Goal: Information Seeking & Learning: Learn about a topic

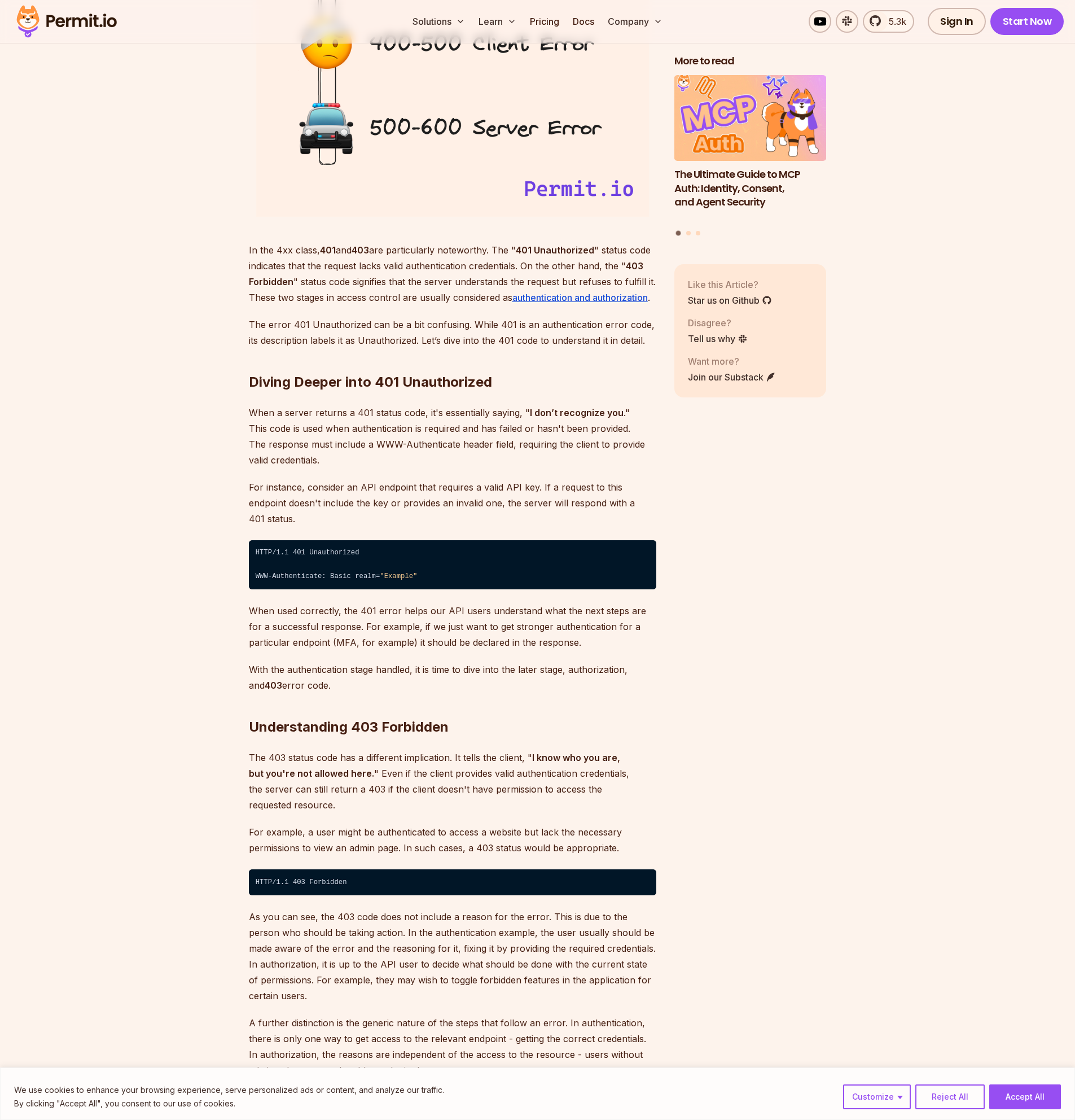
scroll to position [1423, 0]
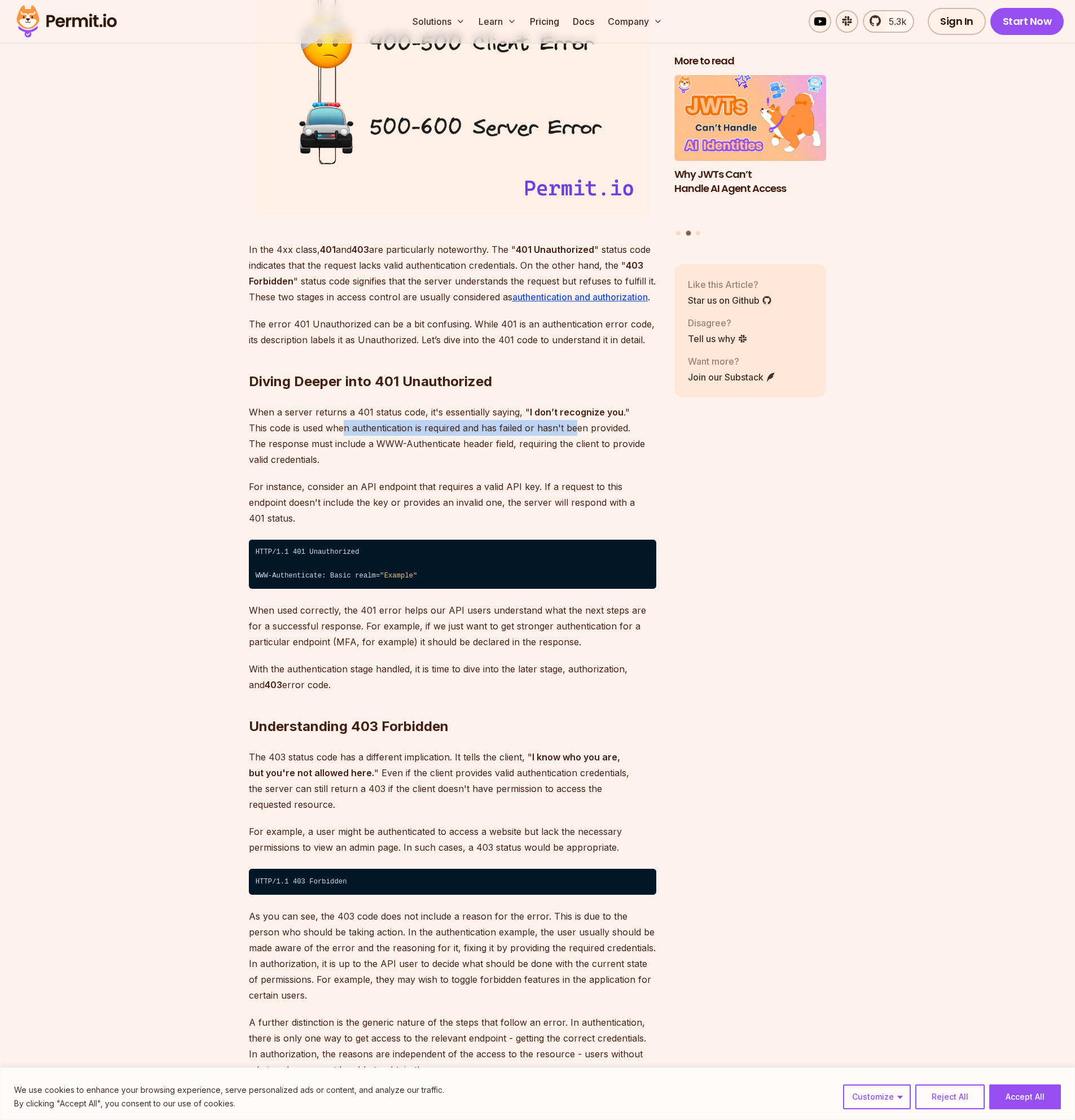
drag, startPoint x: 346, startPoint y: 427, endPoint x: 578, endPoint y: 434, distance: 232.1
click at [578, 434] on p "When a server returns a 401 status code, it's essentially saying, " I don’t rec…" at bounding box center [453, 435] width 407 height 63
click at [373, 444] on p "When a server returns a 401 status code, it's essentially saying, " I don’t rec…" at bounding box center [453, 435] width 407 height 63
drag, startPoint x: 390, startPoint y: 442, endPoint x: 558, endPoint y: 442, distance: 168.0
click at [558, 442] on p "When a server returns a 401 status code, it's essentially saying, " I don’t rec…" at bounding box center [453, 435] width 407 height 63
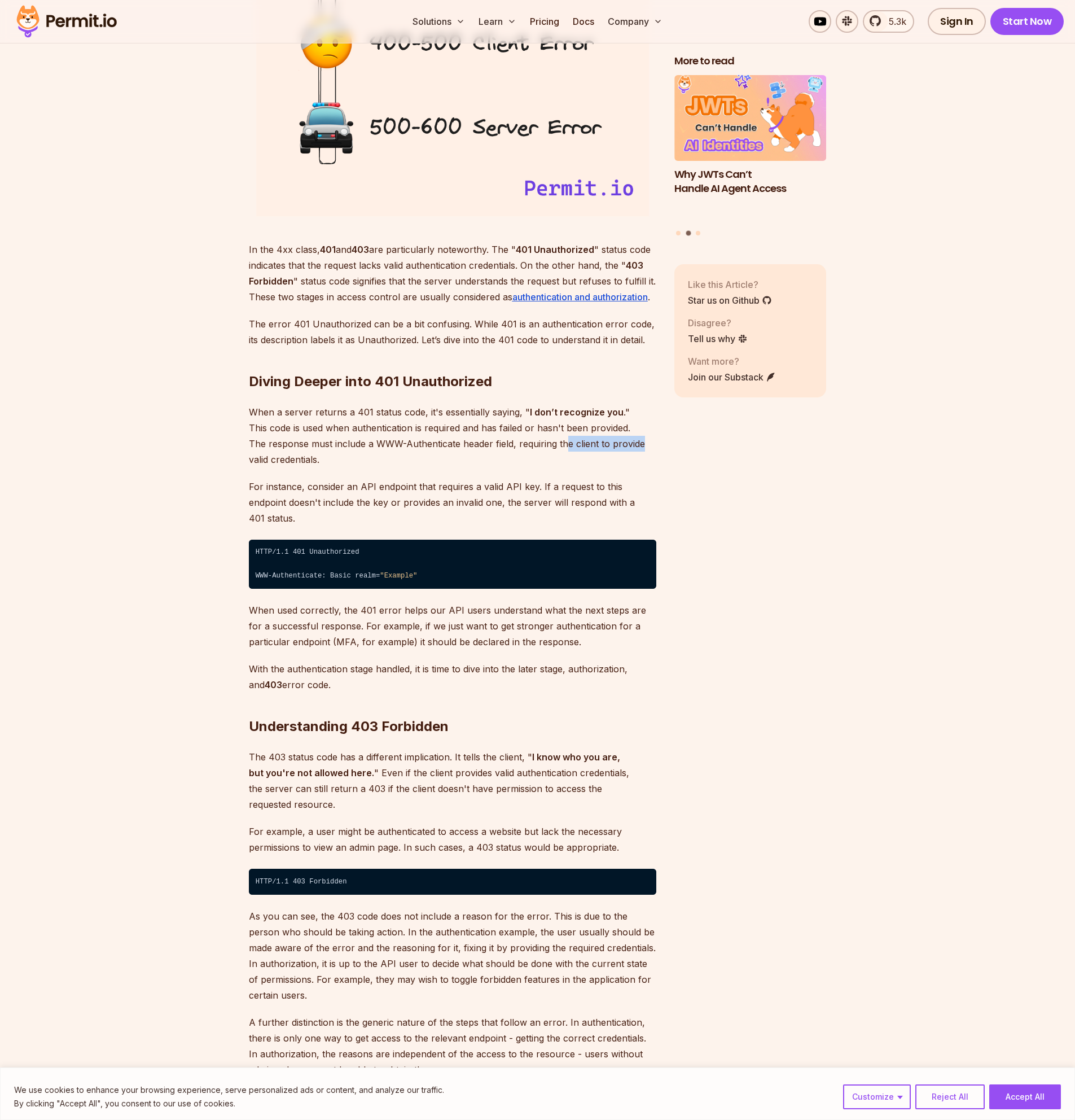
drag, startPoint x: 565, startPoint y: 440, endPoint x: 644, endPoint y: 443, distance: 79.1
click at [644, 443] on p "When a server returns a 401 status code, it's essentially saying, " I don’t rec…" at bounding box center [453, 435] width 407 height 63
drag, startPoint x: 402, startPoint y: 482, endPoint x: 475, endPoint y: 487, distance: 73.2
click at [473, 487] on p "For instance, consider an API endpoint that requires a valid API key. If a requ…" at bounding box center [453, 502] width 407 height 47
click at [497, 487] on p "For instance, consider an API endpoint that requires a valid API key. If a requ…" at bounding box center [453, 502] width 407 height 47
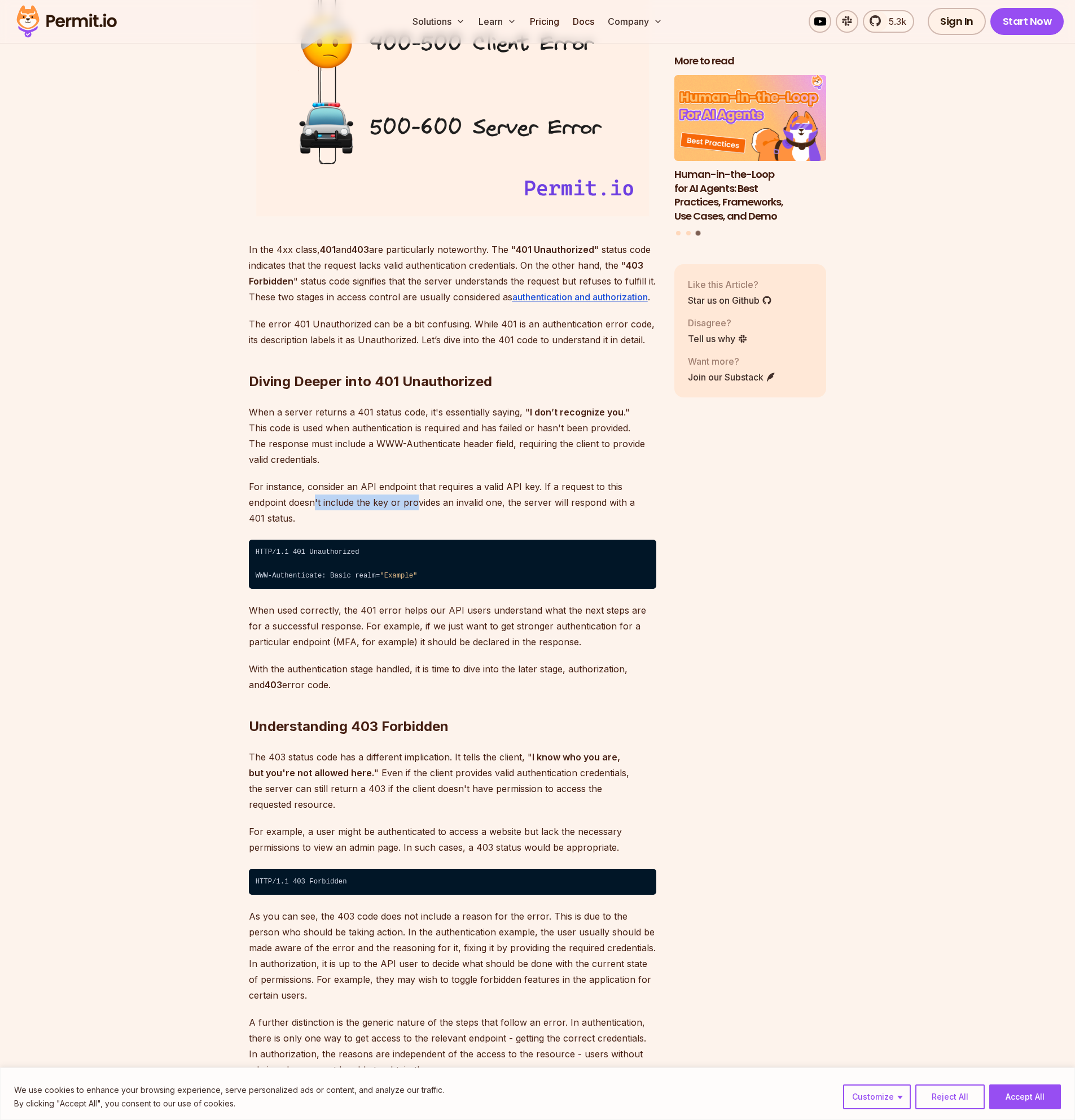
drag, startPoint x: 275, startPoint y: 502, endPoint x: 381, endPoint y: 508, distance: 106.2
click at [378, 508] on p "For instance, consider an API endpoint that requires a valid API key. If a requ…" at bounding box center [453, 502] width 407 height 47
drag, startPoint x: 413, startPoint y: 505, endPoint x: 523, endPoint y: 504, distance: 110.0
click at [515, 504] on p "For instance, consider an API endpoint that requires a valid API key. If a requ…" at bounding box center [453, 502] width 407 height 47
drag, startPoint x: 344, startPoint y: 592, endPoint x: 389, endPoint y: 593, distance: 45.0
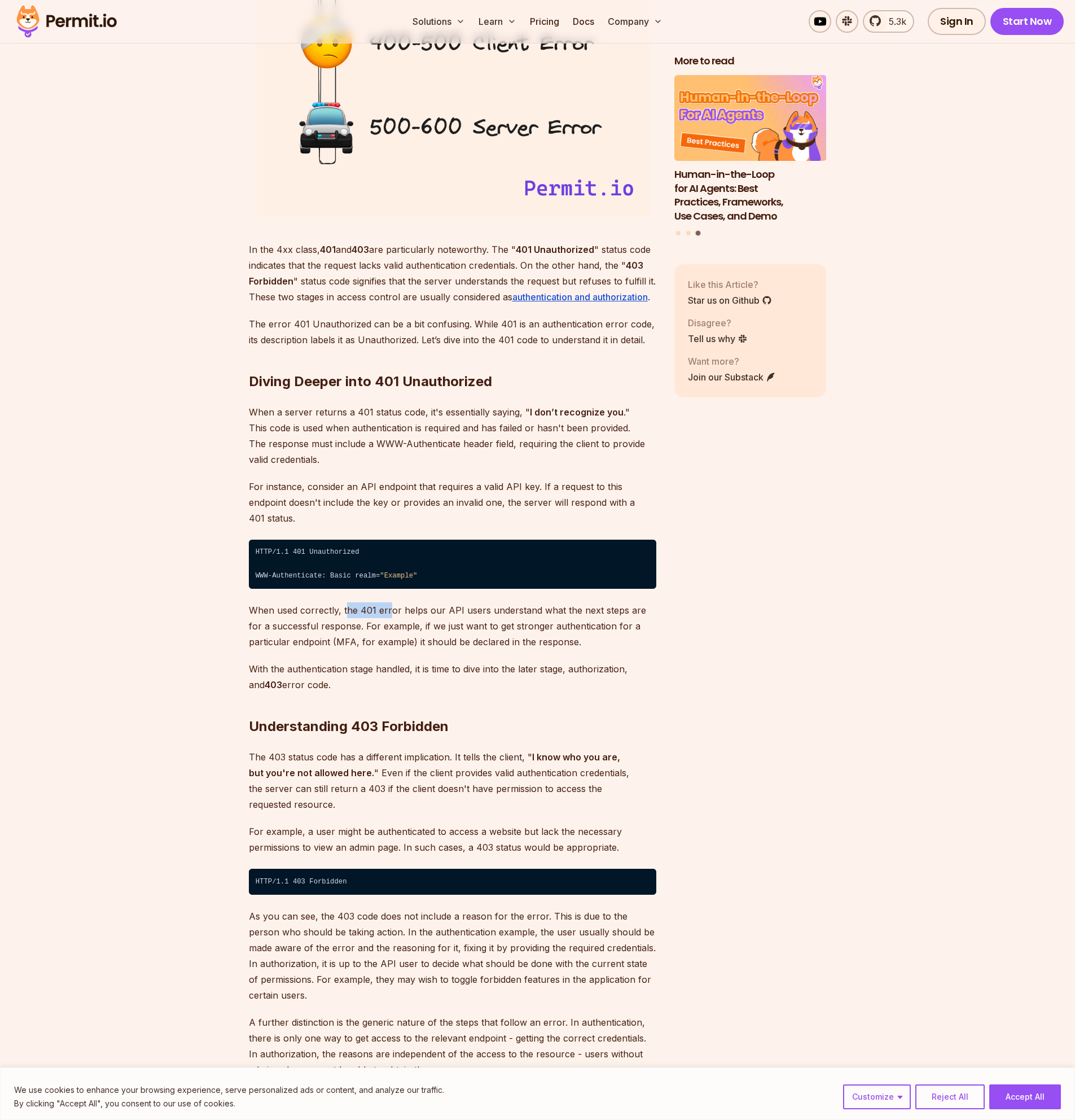
click at [389, 602] on p "When used correctly, the 401 error helps our API users understand what the next…" at bounding box center [453, 626] width 407 height 47
drag, startPoint x: 442, startPoint y: 593, endPoint x: 500, endPoint y: 593, distance: 58.0
click at [486, 602] on p "When used correctly, the 401 error helps our API users understand what the next…" at bounding box center [453, 626] width 407 height 47
drag, startPoint x: 426, startPoint y: 618, endPoint x: 474, endPoint y: 618, distance: 48.0
click at [468, 618] on p "When used correctly, the 401 error helps our API users understand what the next…" at bounding box center [453, 626] width 407 height 47
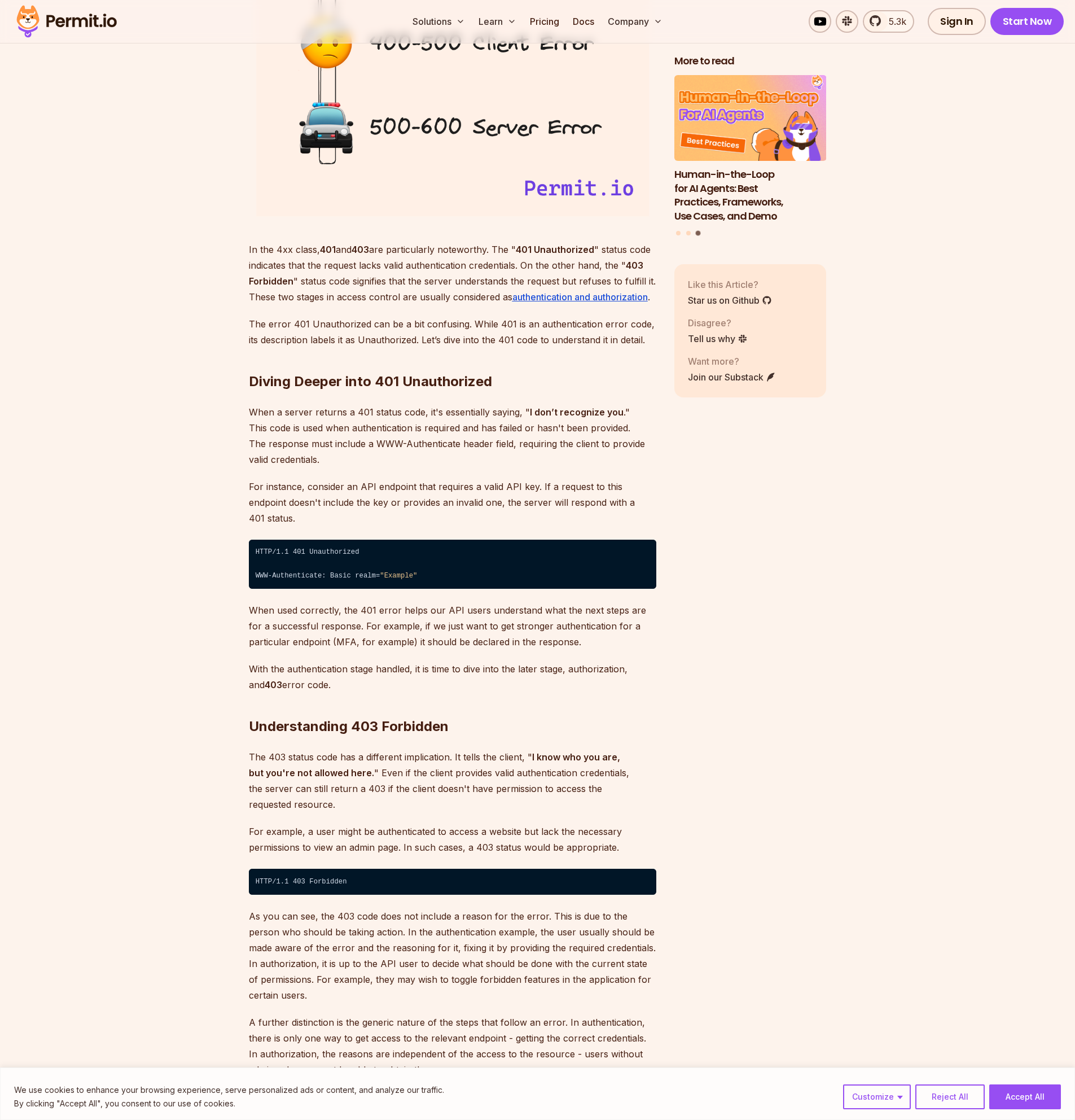
click at [513, 615] on p "When used correctly, the 401 error helps our API users understand what the next…" at bounding box center [453, 626] width 407 height 47
drag, startPoint x: 511, startPoint y: 611, endPoint x: 530, endPoint y: 626, distance: 24.2
click at [545, 615] on p "When used correctly, the 401 error helps our API users understand what the next…" at bounding box center [453, 626] width 407 height 47
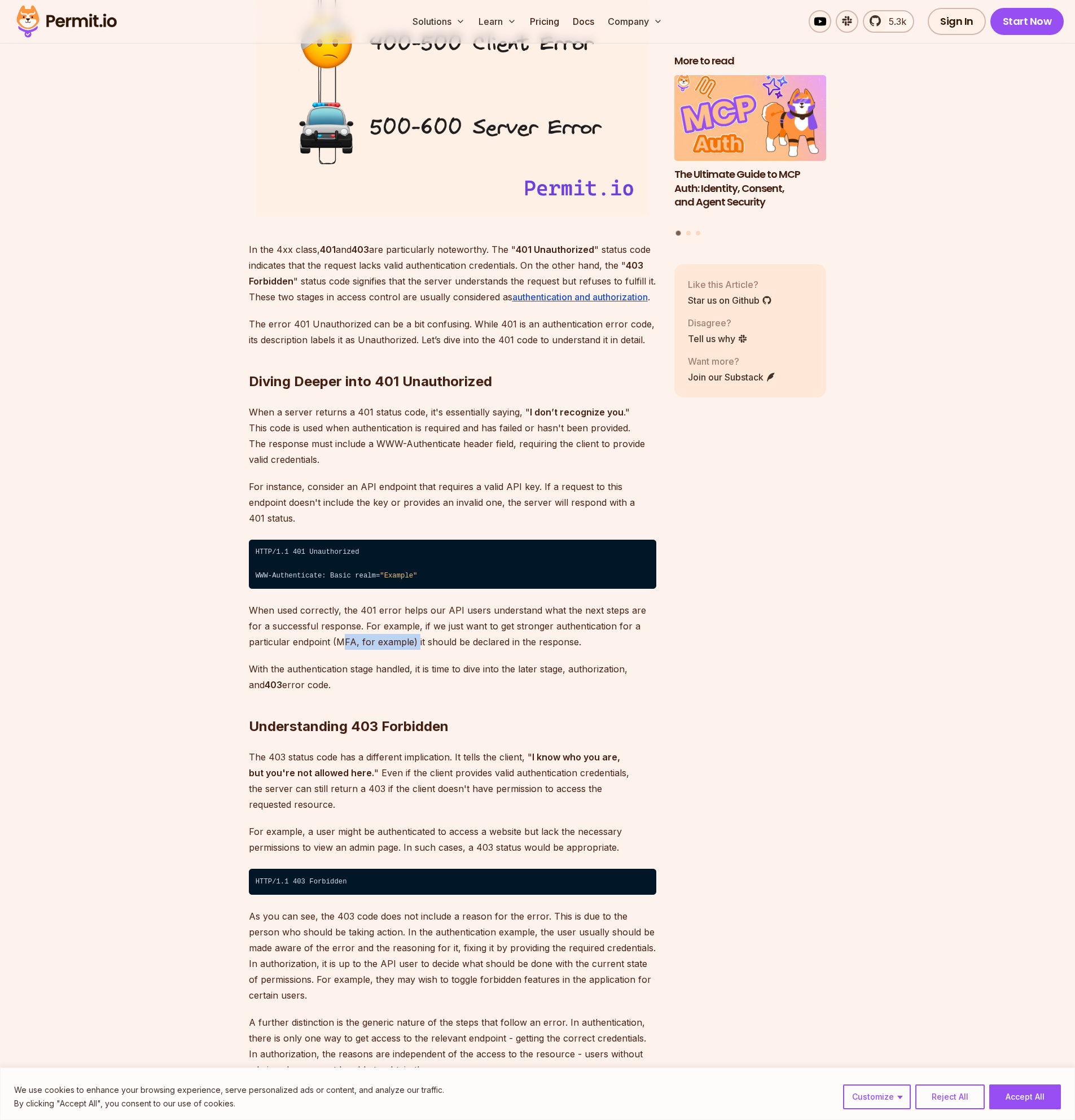
drag, startPoint x: 343, startPoint y: 628, endPoint x: 457, endPoint y: 628, distance: 114.0
click at [455, 628] on p "When used correctly, the 401 error helps our API users understand what the next…" at bounding box center [453, 626] width 407 height 47
drag, startPoint x: 540, startPoint y: 624, endPoint x: 560, endPoint y: 627, distance: 20.2
click at [553, 626] on p "When used correctly, the 401 error helps our API users understand what the next…" at bounding box center [453, 626] width 407 height 47
drag, startPoint x: 321, startPoint y: 560, endPoint x: 248, endPoint y: 560, distance: 73.0
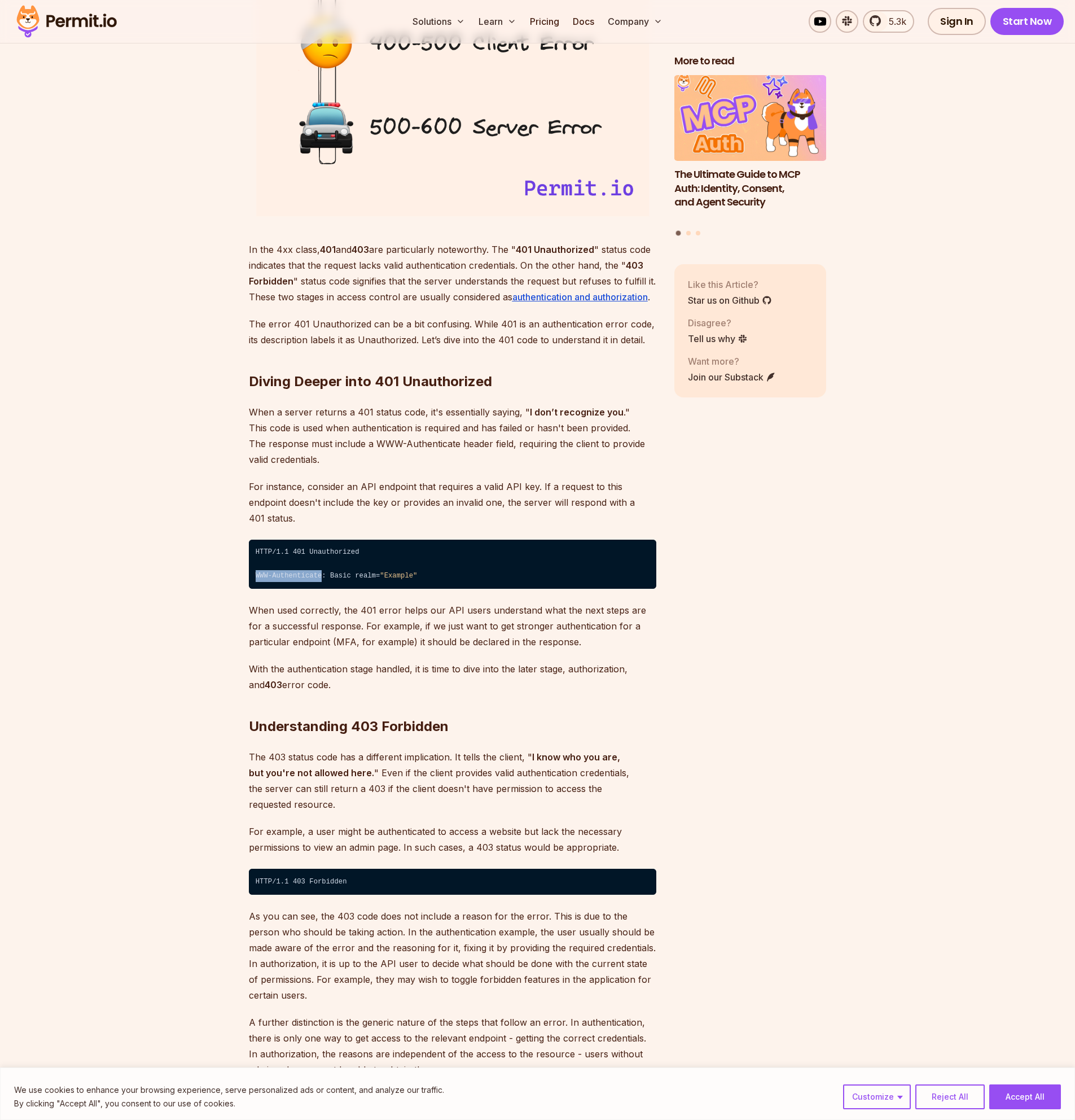
click at [249, 560] on code "HTTP/1.1 401 Unauthorized ⁠ WWW-Authenticate: Basic realm= "Example"" at bounding box center [453, 564] width 407 height 50
copy code "WWW-Authenticate"
